Goal: Task Accomplishment & Management: Use online tool/utility

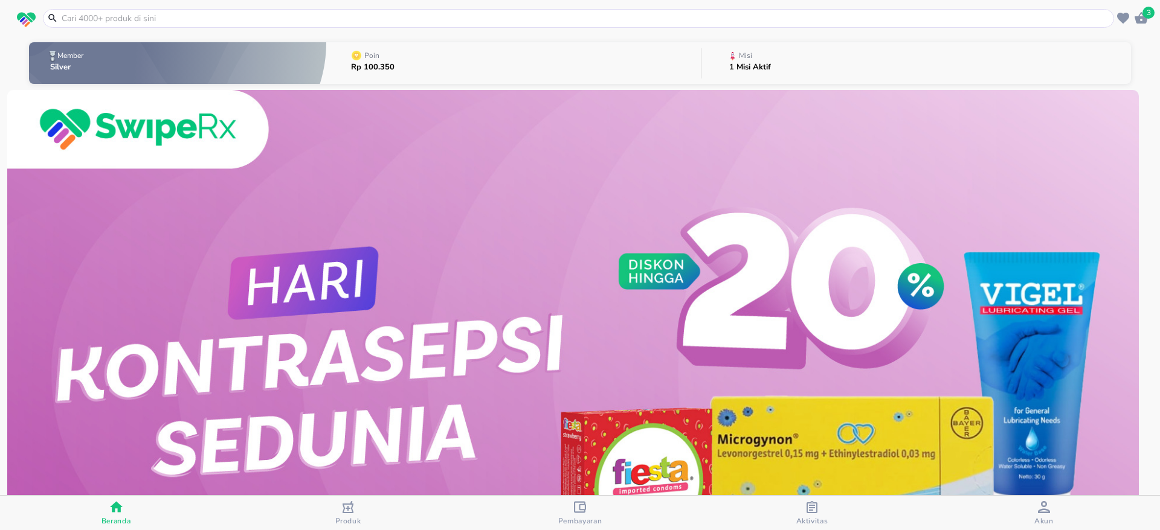
click at [739, 59] on p "Misi" at bounding box center [745, 55] width 13 height 7
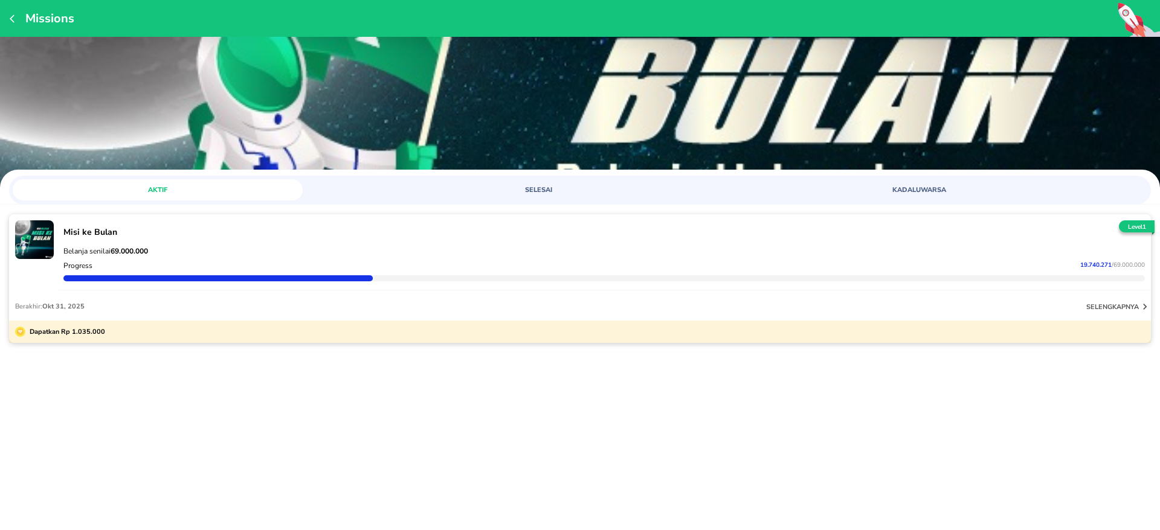
click at [764, 230] on p "Misi ke Bulan" at bounding box center [603, 232] width 1081 height 11
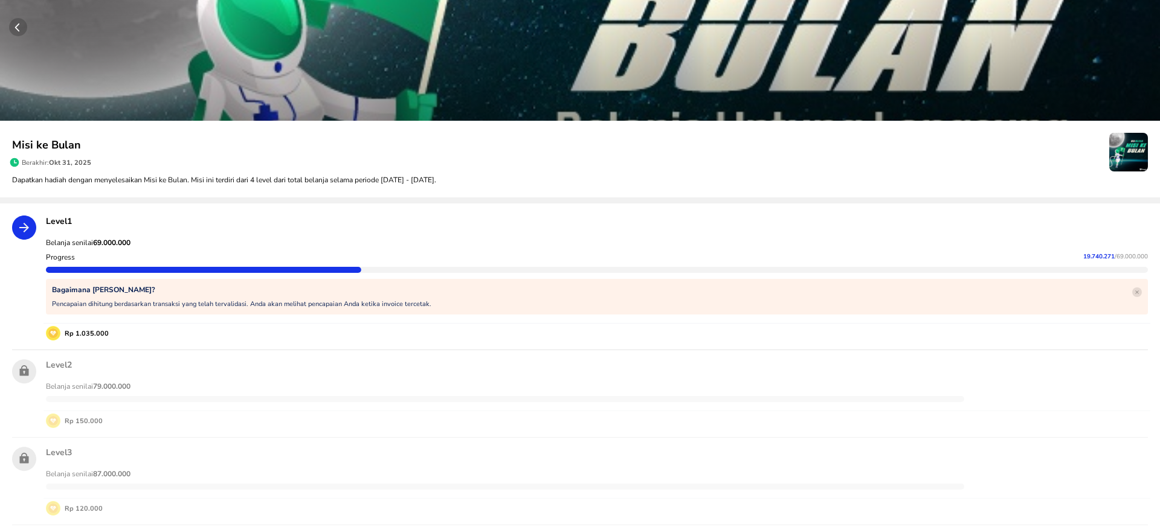
click at [18, 30] on icon "button" at bounding box center [17, 28] width 4 height 8
